Goal: Task Accomplishment & Management: Use online tool/utility

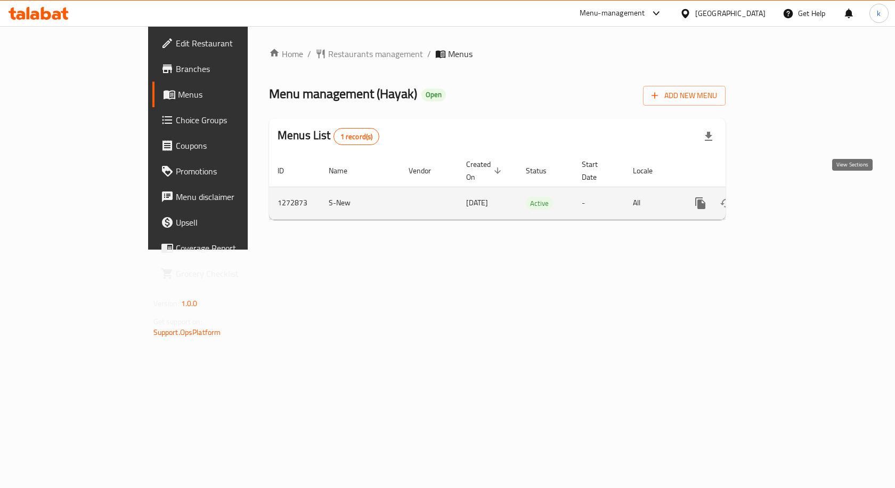
click at [782, 198] on icon "enhanced table" at bounding box center [778, 203] width 10 height 10
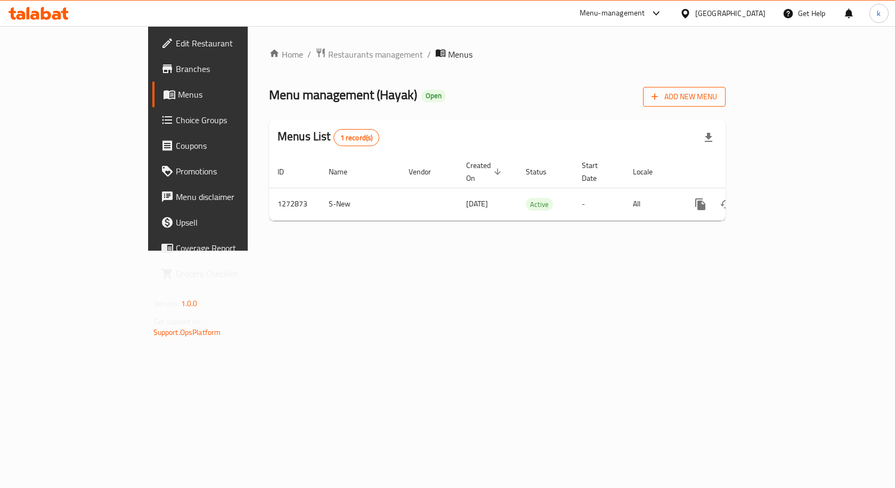
click at [717, 103] on span "Add New Menu" at bounding box center [685, 96] width 66 height 13
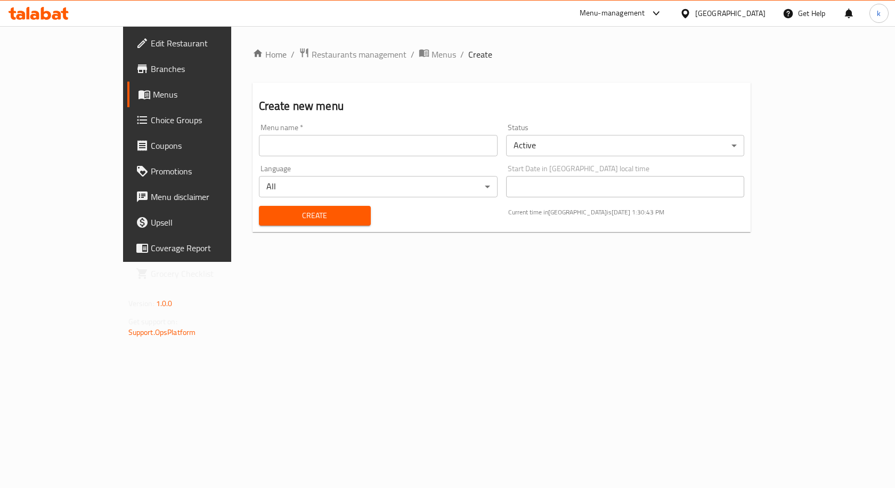
click at [326, 152] on input "text" at bounding box center [378, 145] width 239 height 21
type input "6\10\2025"
click at [326, 152] on input "6\10\2025" at bounding box center [378, 145] width 239 height 21
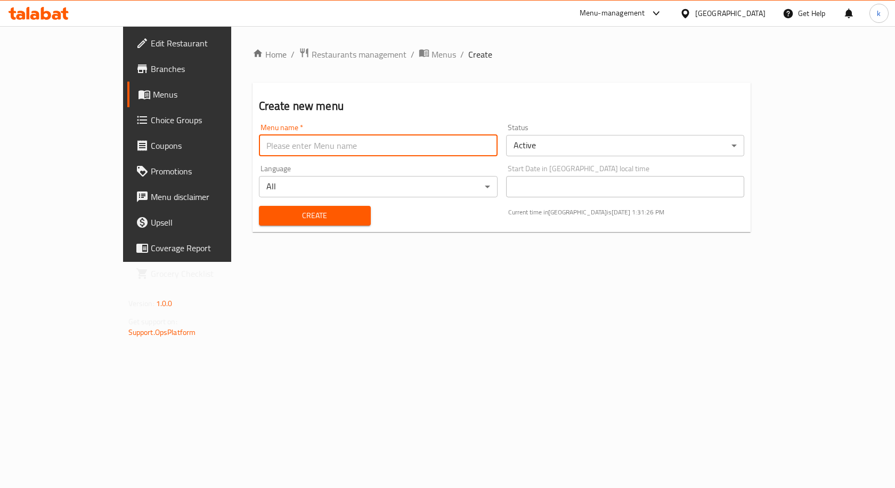
click at [153, 96] on span "Menus" at bounding box center [208, 94] width 111 height 13
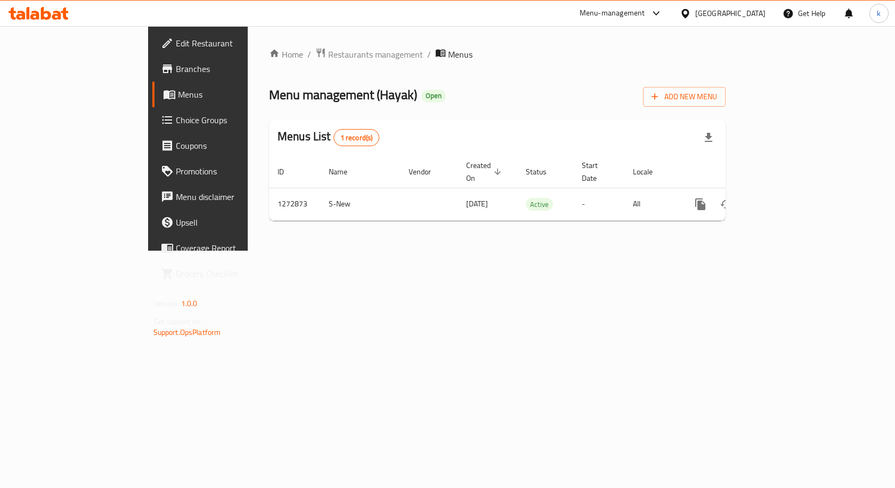
click at [176, 75] on span "Branches" at bounding box center [233, 68] width 114 height 13
click at [328, 55] on span "Restaurants management" at bounding box center [375, 53] width 95 height 13
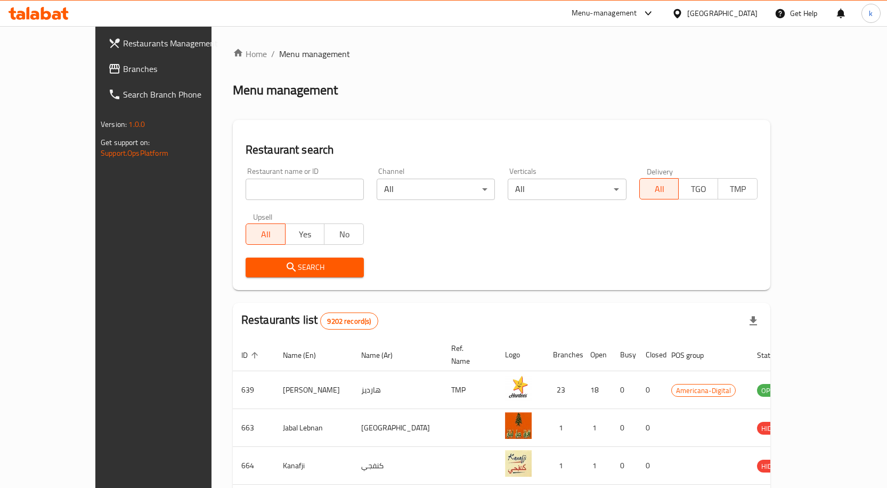
click at [123, 71] on span "Branches" at bounding box center [179, 68] width 112 height 13
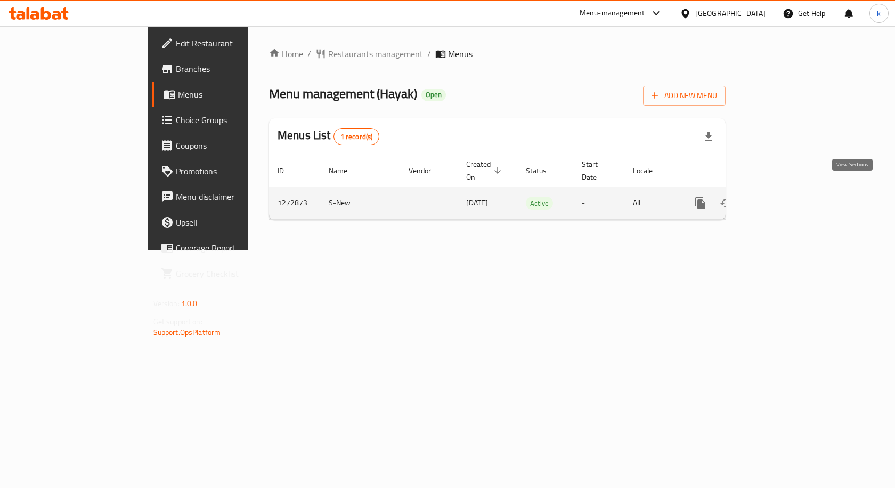
click at [782, 198] on icon "enhanced table" at bounding box center [778, 203] width 10 height 10
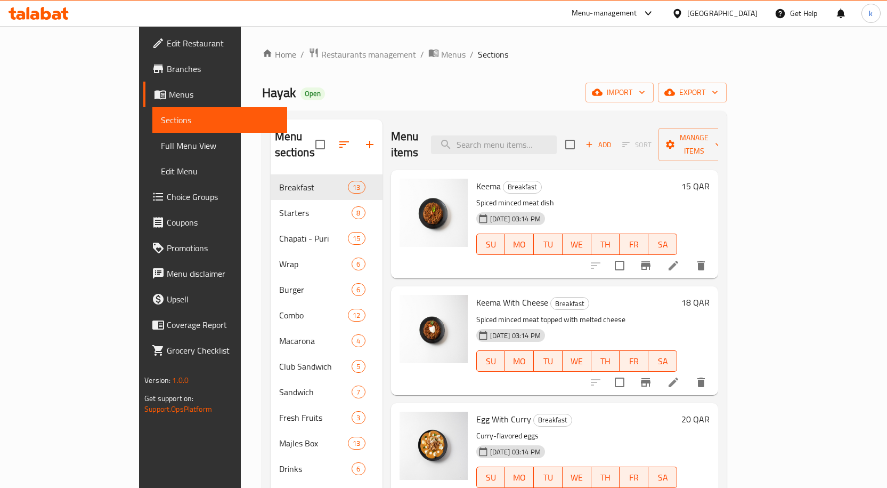
click at [161, 144] on span "Full Menu View" at bounding box center [220, 145] width 118 height 13
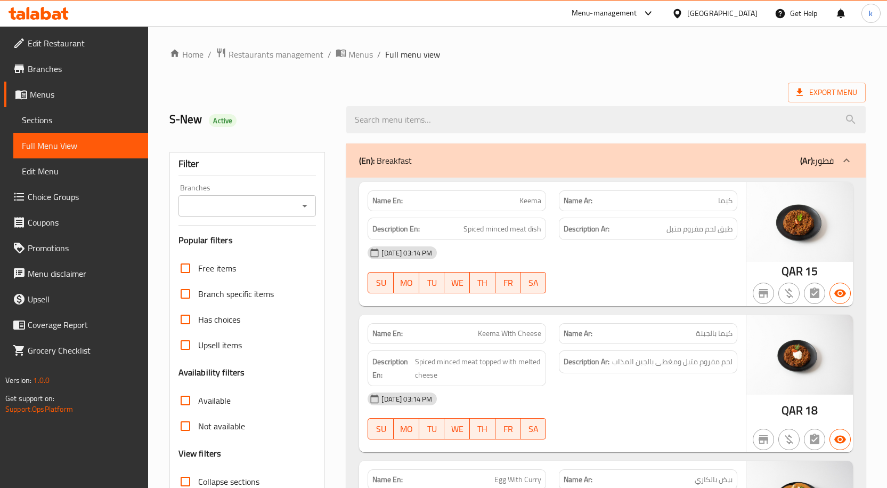
click at [255, 214] on div "Branches" at bounding box center [248, 205] width 138 height 21
click at [305, 208] on icon "Open" at bounding box center [304, 205] width 13 height 13
click at [308, 208] on icon "Open" at bounding box center [304, 205] width 13 height 13
click at [51, 69] on span "Branches" at bounding box center [84, 68] width 112 height 13
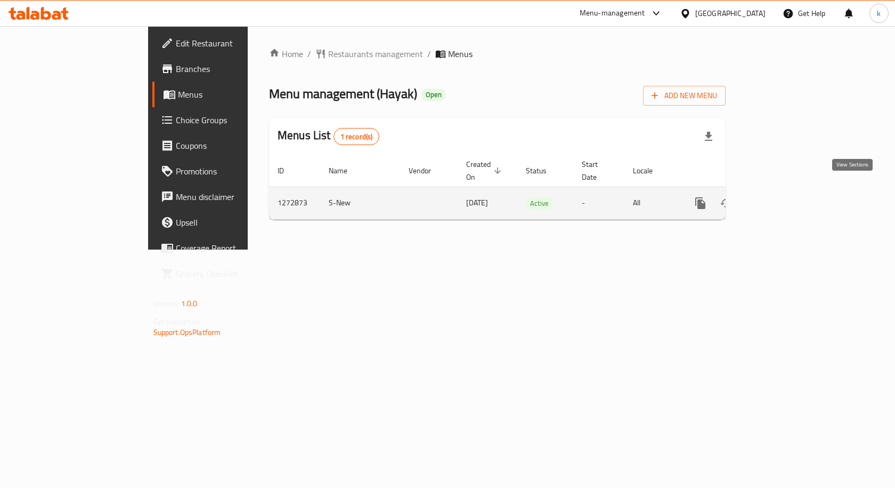
click at [782, 198] on icon "enhanced table" at bounding box center [778, 203] width 10 height 10
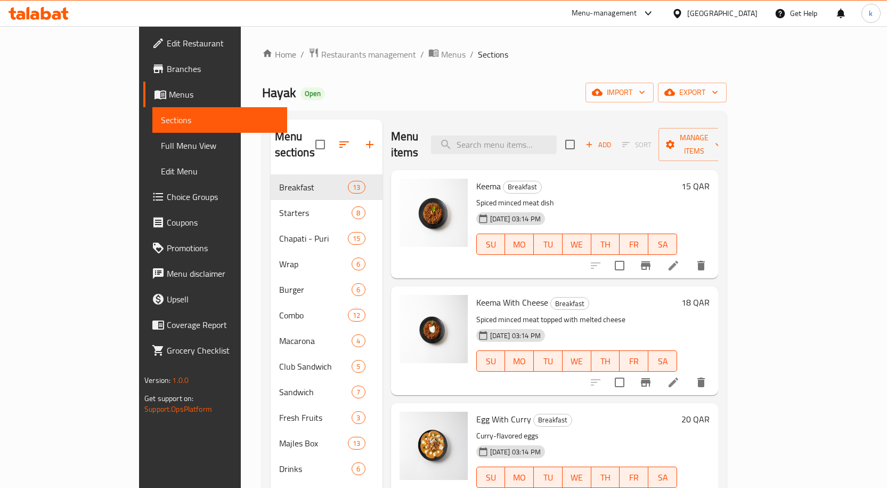
click at [161, 139] on span "Full Menu View" at bounding box center [220, 145] width 118 height 13
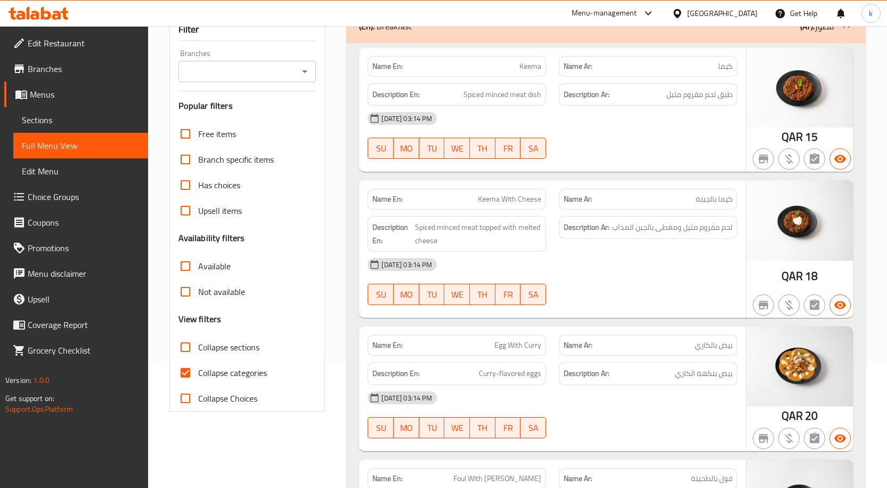
scroll to position [213, 0]
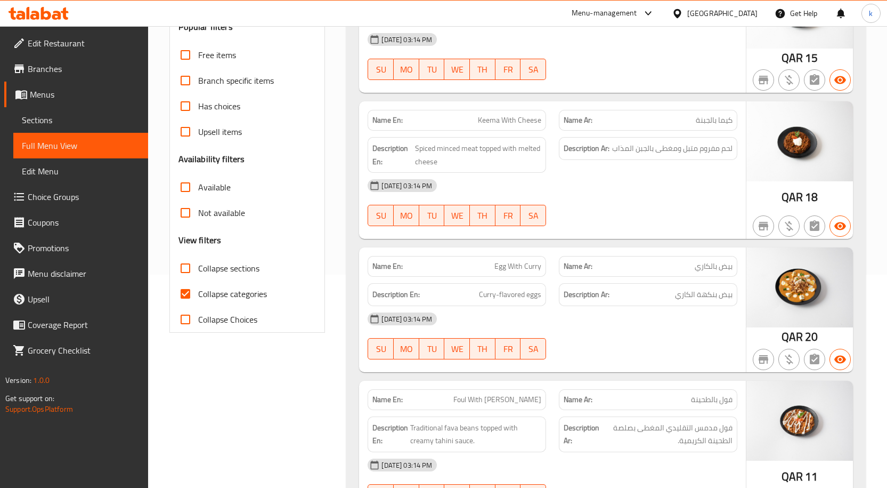
click at [201, 279] on label "Collapse sections" at bounding box center [216, 268] width 87 height 26
click at [198, 279] on input "Collapse sections" at bounding box center [186, 268] width 26 height 26
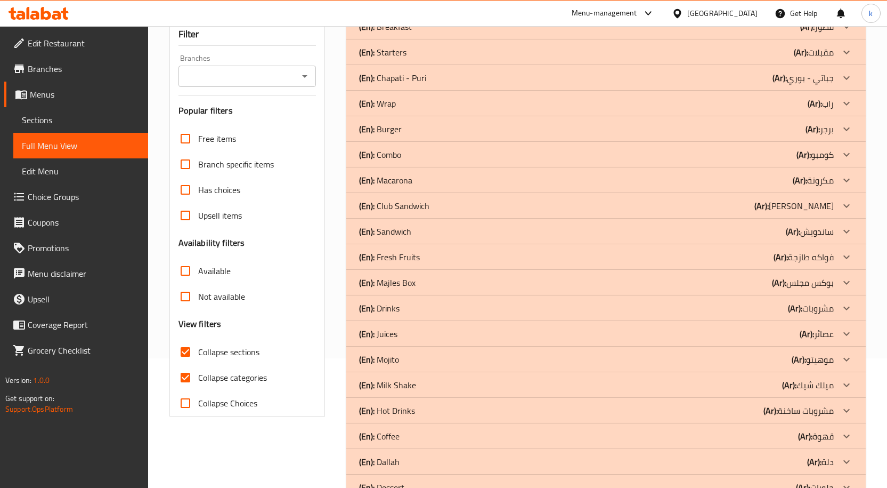
scroll to position [160, 0]
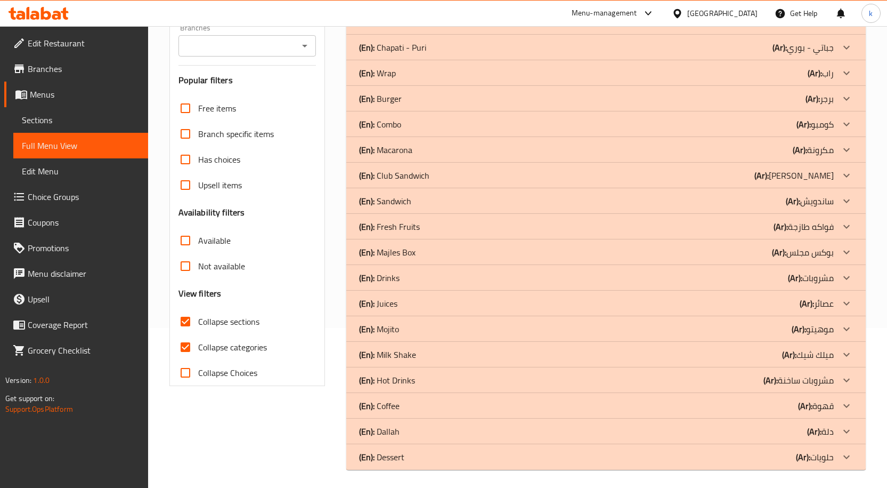
click at [214, 324] on span "Collapse sections" at bounding box center [228, 321] width 61 height 13
click at [198, 324] on input "Collapse sections" at bounding box center [186, 322] width 26 height 26
checkbox input "false"
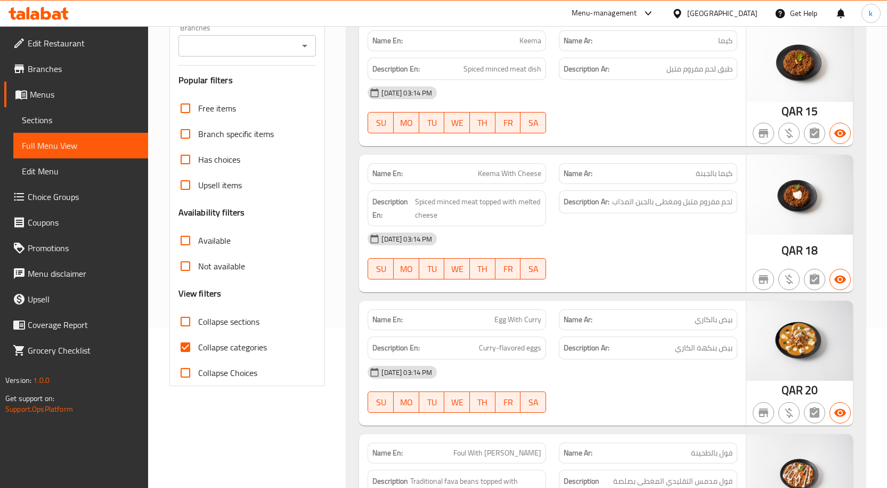
click at [211, 347] on span "Collapse categories" at bounding box center [232, 347] width 69 height 13
click at [198, 347] on input "Collapse categories" at bounding box center [186, 347] width 26 height 26
checkbox input "false"
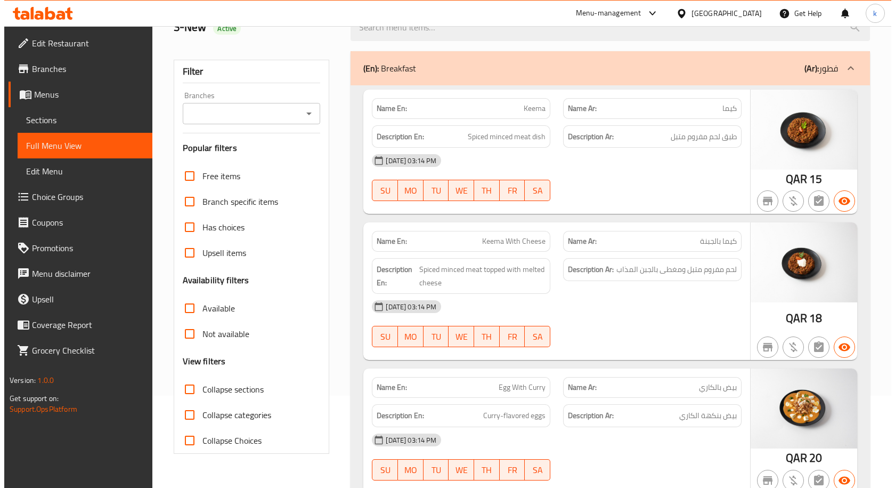
scroll to position [0, 0]
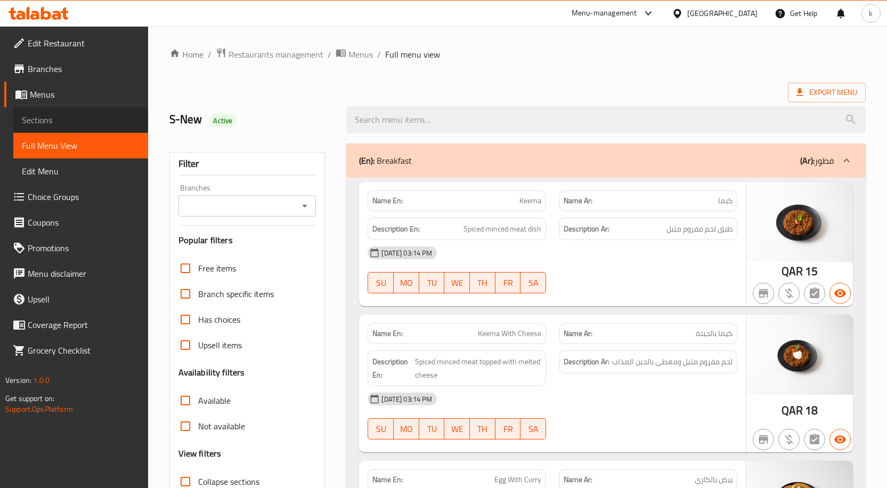
click at [101, 118] on span "Sections" at bounding box center [81, 120] width 118 height 13
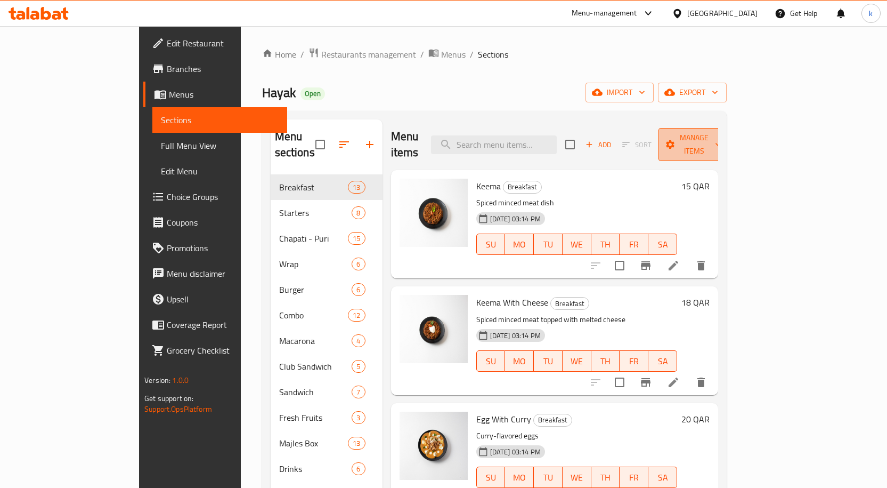
click at [722, 135] on span "Manage items" at bounding box center [694, 144] width 54 height 27
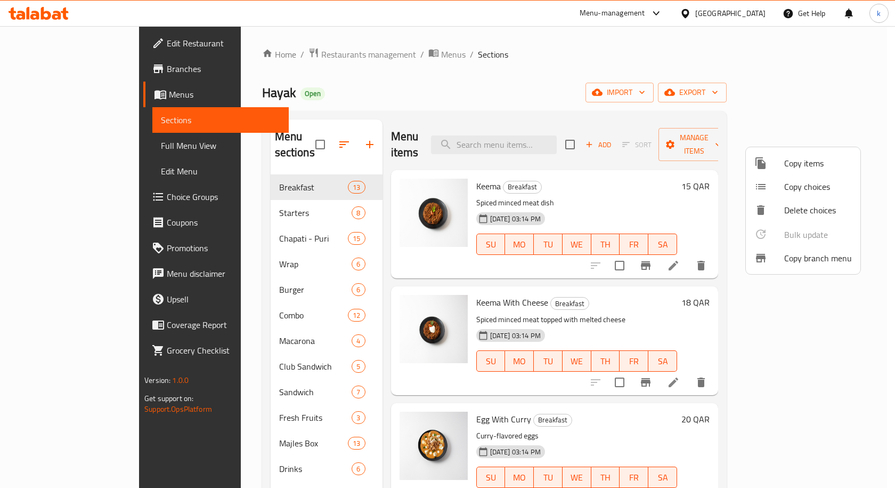
click at [804, 264] on span "Copy branch menu" at bounding box center [819, 258] width 68 height 13
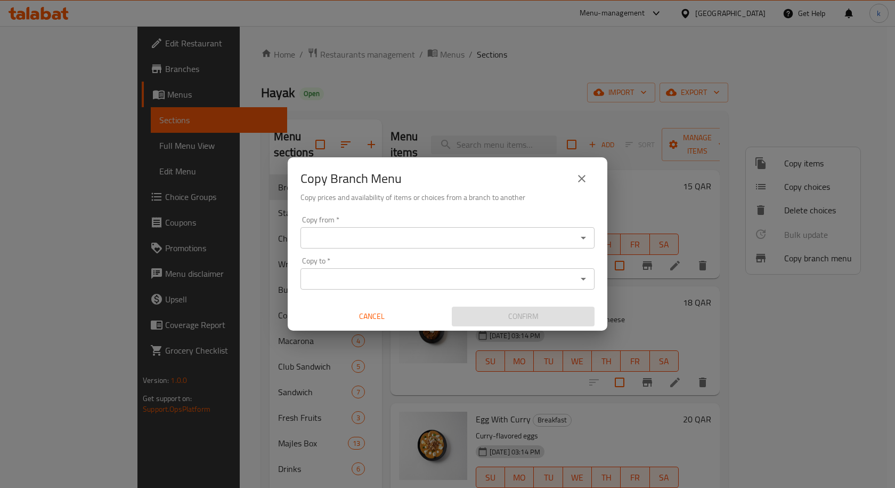
click at [460, 237] on input "Copy from   *" at bounding box center [439, 237] width 270 height 15
click at [405, 237] on input "Copy from   *" at bounding box center [439, 237] width 270 height 15
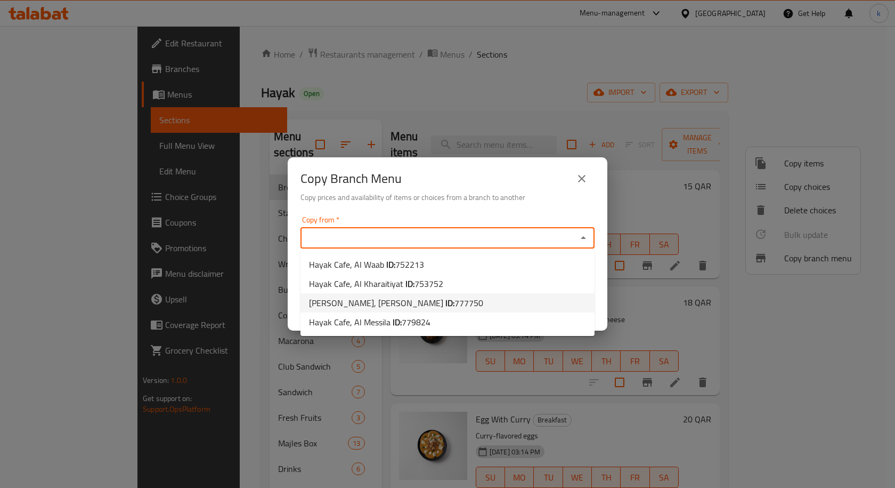
click at [446, 300] on b "ID:" at bounding box center [450, 303] width 9 height 16
type input "Hayak, Al Wakrah"
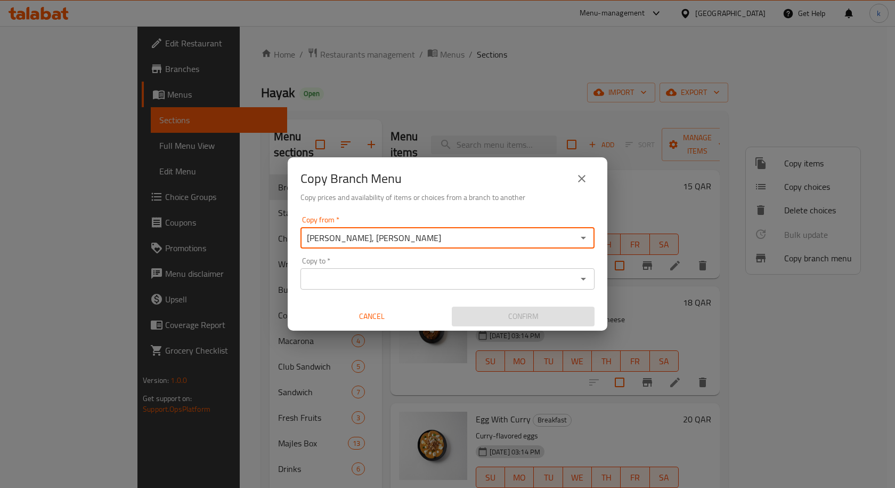
click at [386, 278] on input "Copy to   *" at bounding box center [439, 278] width 270 height 15
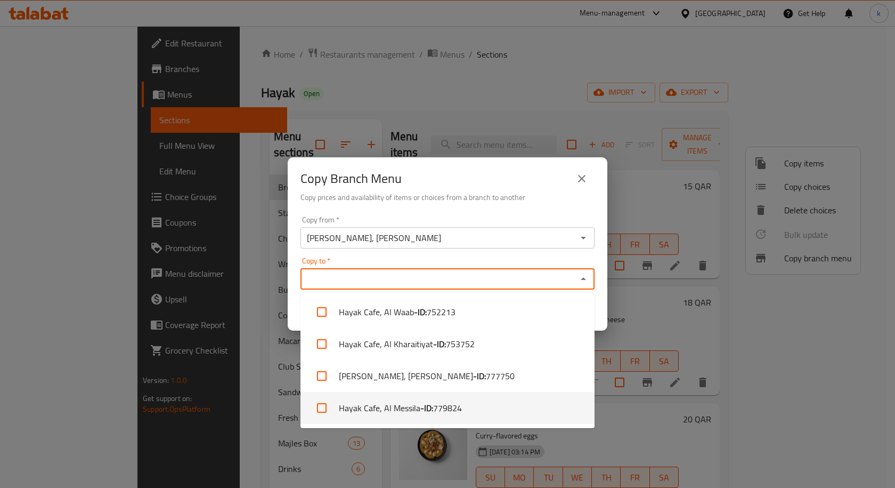
click at [425, 407] on b "- ID:" at bounding box center [427, 407] width 13 height 13
checkbox input "true"
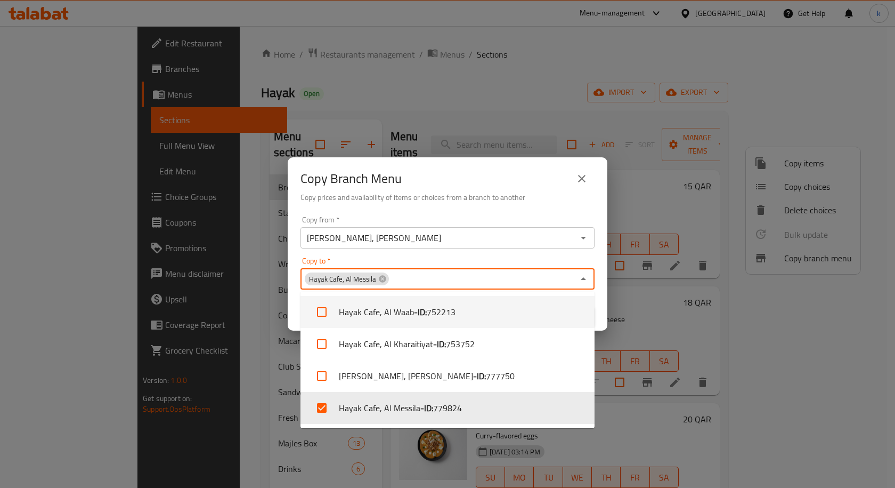
click at [549, 260] on div "Copy to   * Hayak Cafe, Al Messila Copy to *" at bounding box center [448, 273] width 294 height 33
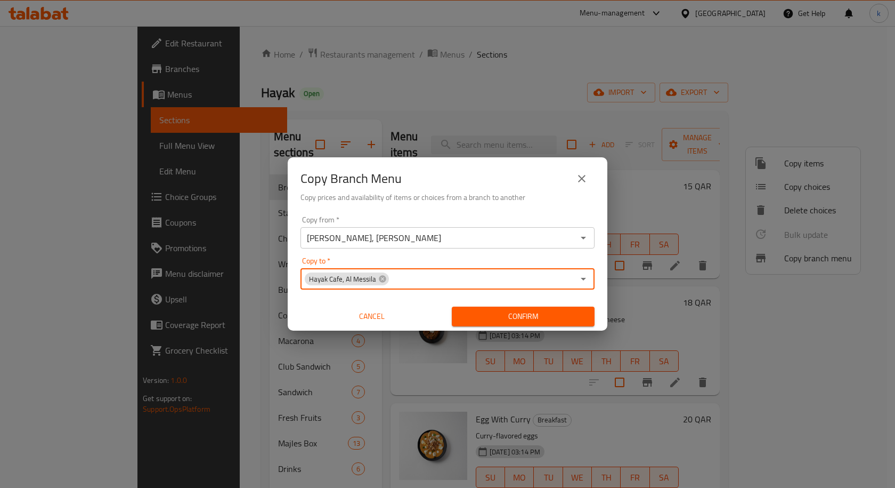
click at [413, 280] on input "Copy to   *" at bounding box center [482, 278] width 184 height 15
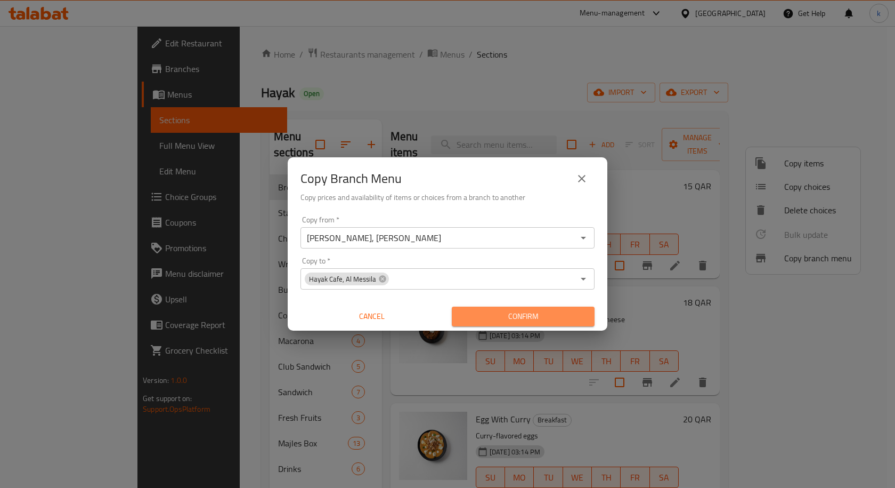
click at [500, 318] on span "Confirm" at bounding box center [524, 316] width 126 height 13
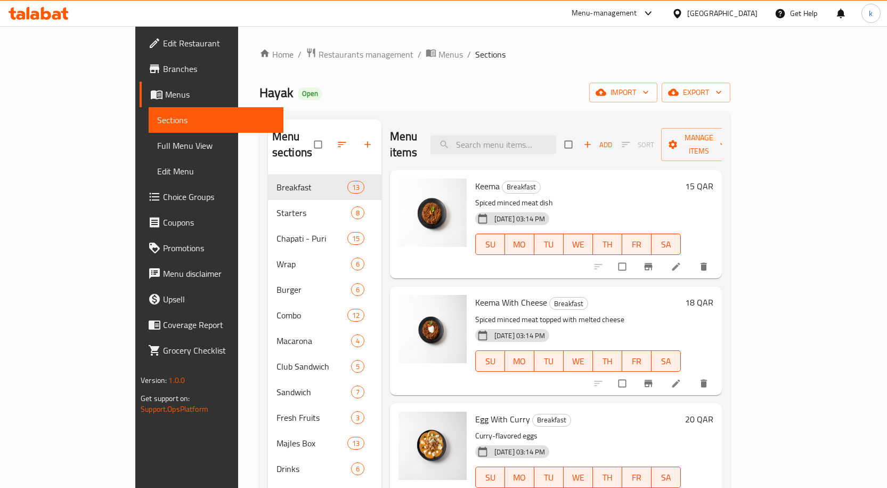
click at [163, 71] on span "Branches" at bounding box center [219, 68] width 112 height 13
